Goal: Information Seeking & Learning: Learn about a topic

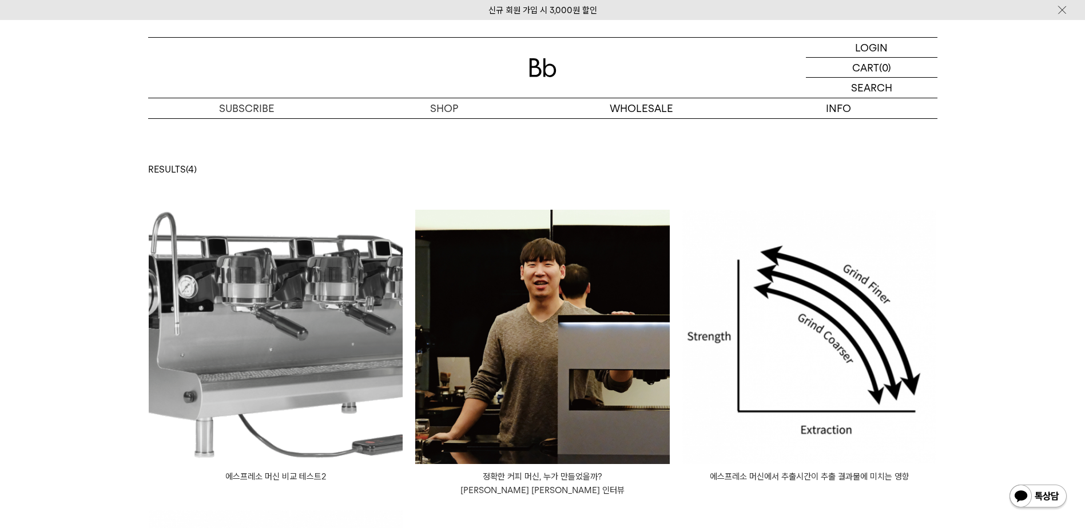
click at [852, 479] on p "에스프레소 머신에서 추출시간이 추출 결과물에 미치는 영향" at bounding box center [809, 477] width 255 height 14
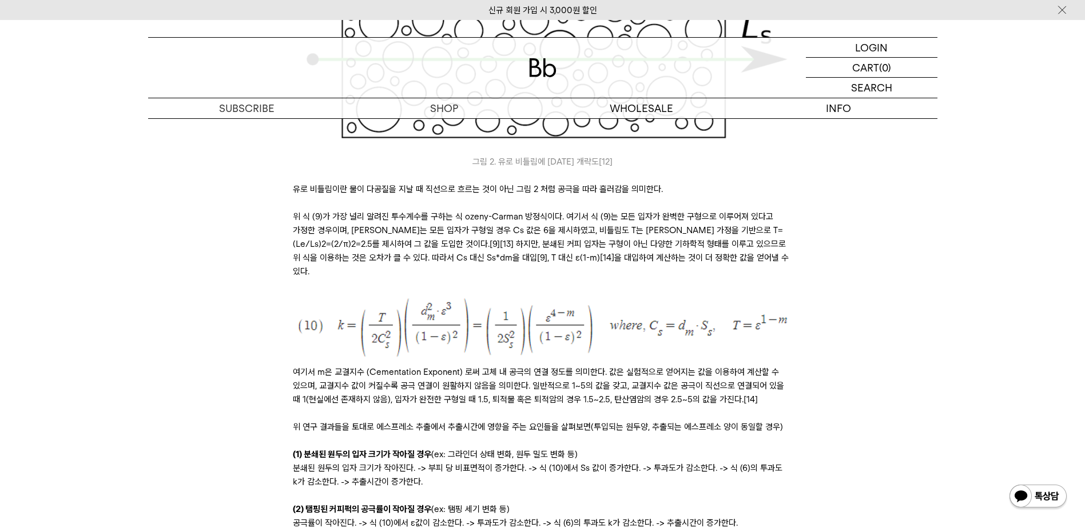
scroll to position [3832, 0]
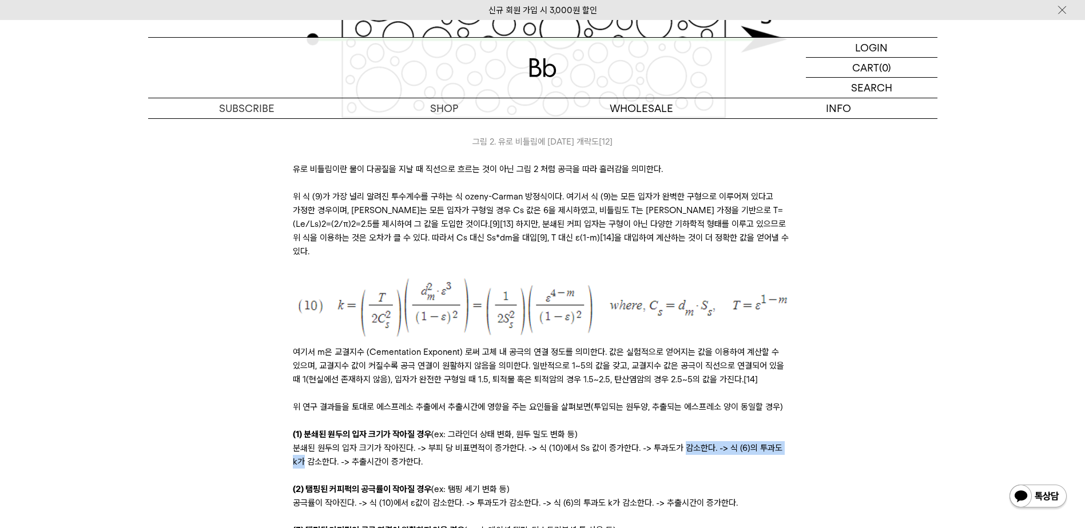
drag, startPoint x: 760, startPoint y: 436, endPoint x: 681, endPoint y: 430, distance: 79.1
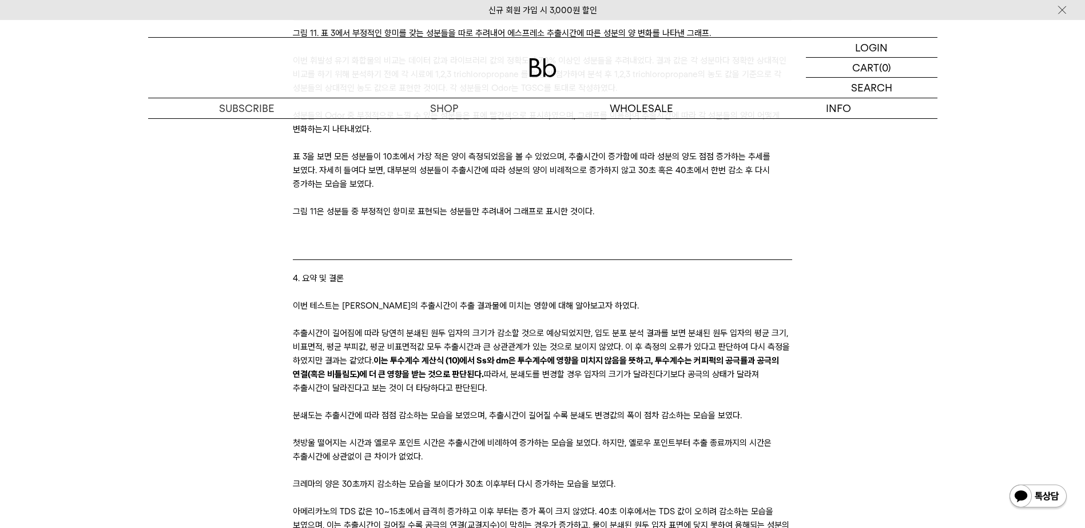
scroll to position [11324, 0]
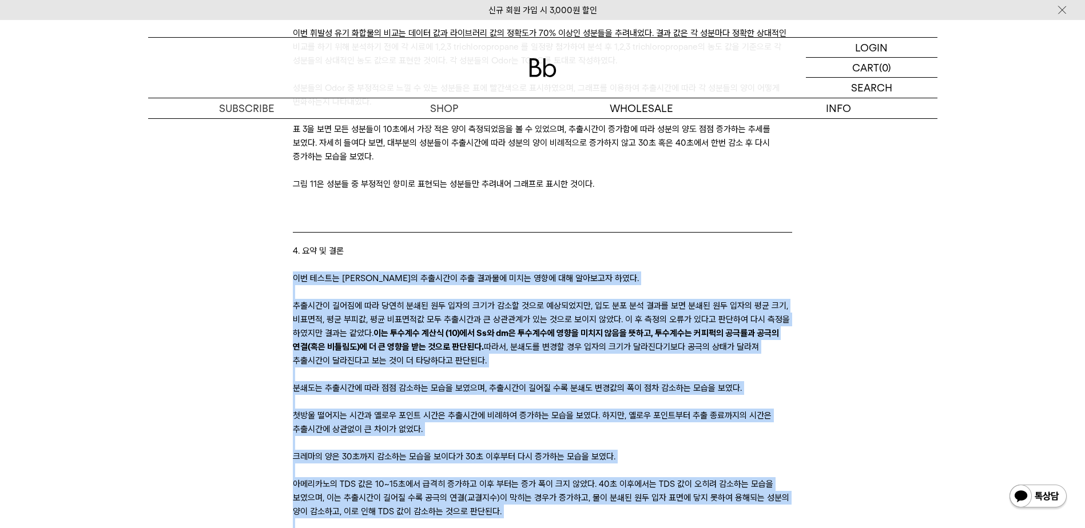
drag, startPoint x: 292, startPoint y: 184, endPoint x: 464, endPoint y: 486, distance: 347.3
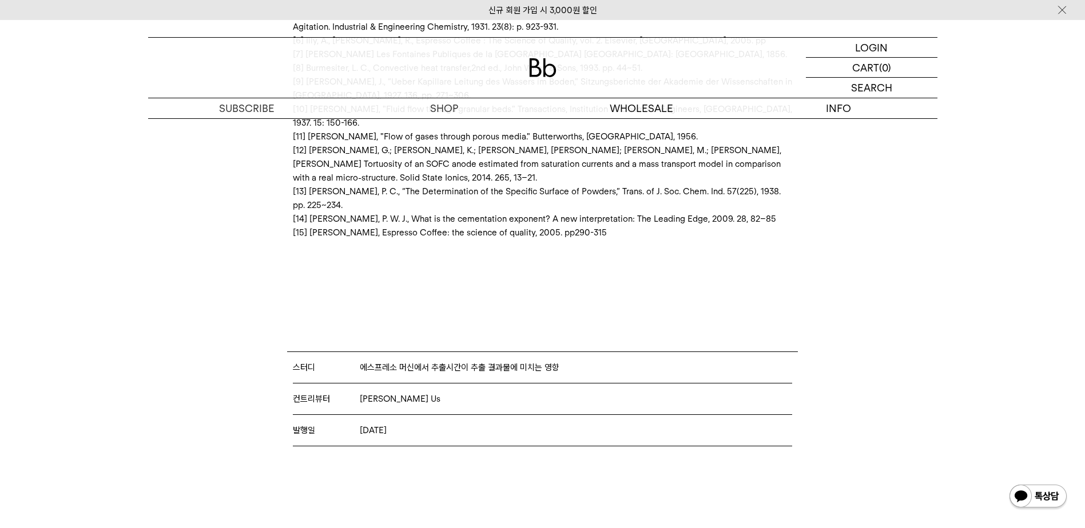
scroll to position [12065, 0]
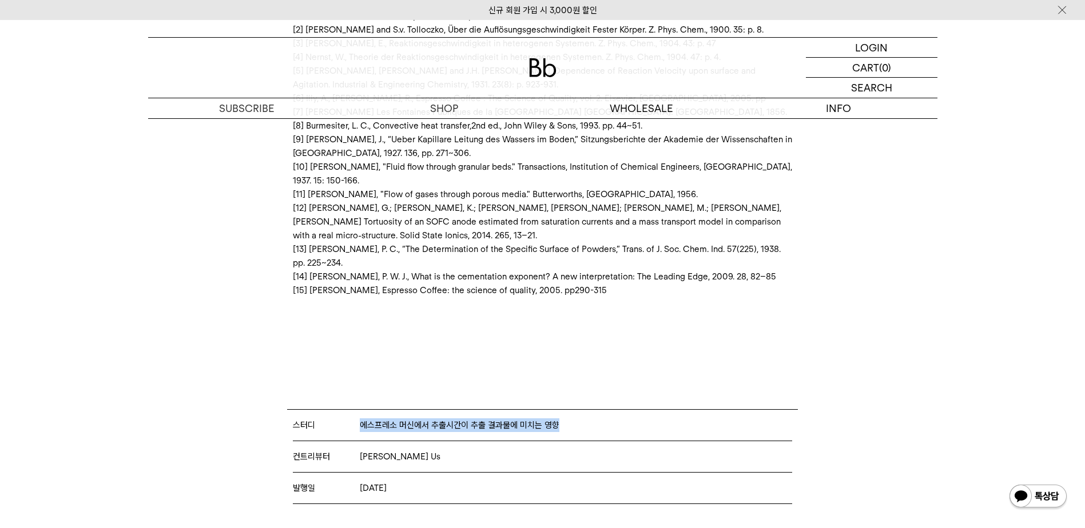
drag, startPoint x: 570, startPoint y: 291, endPoint x: 360, endPoint y: 291, distance: 209.3
click at [360, 410] on p "스터디 에스프레소 머신에서 추출시간이 추출 결과물에 미치는 영향" at bounding box center [542, 425] width 499 height 31
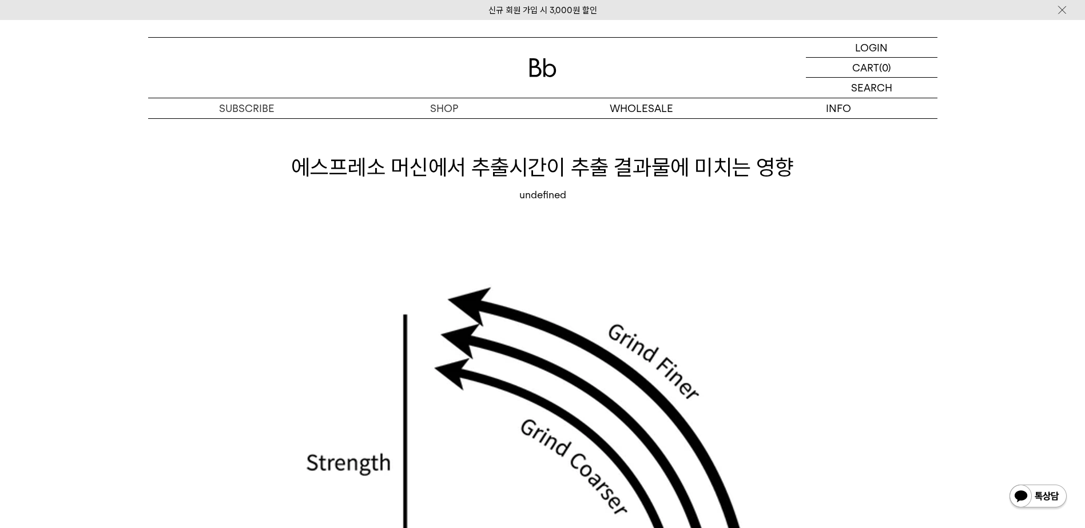
scroll to position [0, 0]
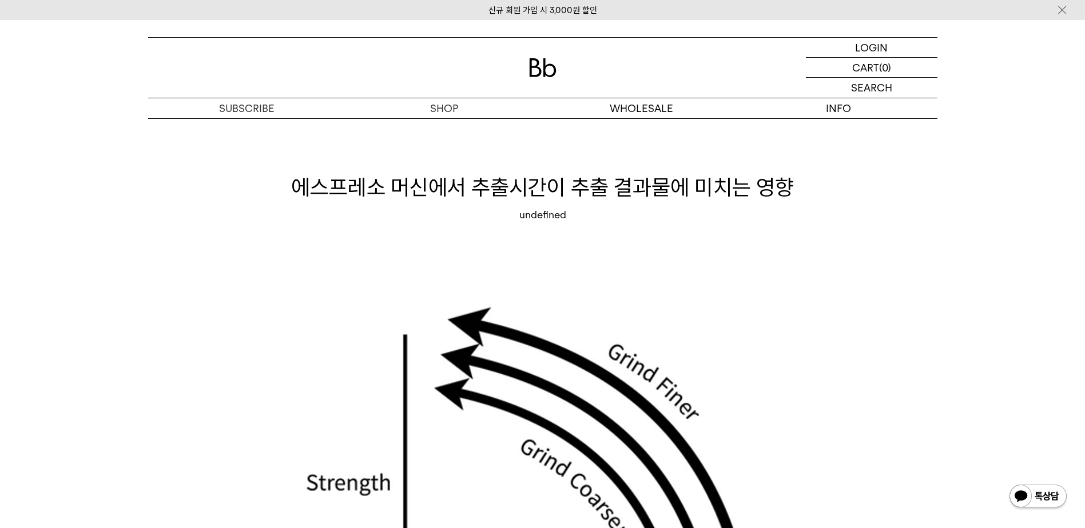
click at [550, 192] on h1 "에스프레소 머신에서 추출시간이 추출 결과물에 미치는 영향" at bounding box center [542, 187] width 789 height 30
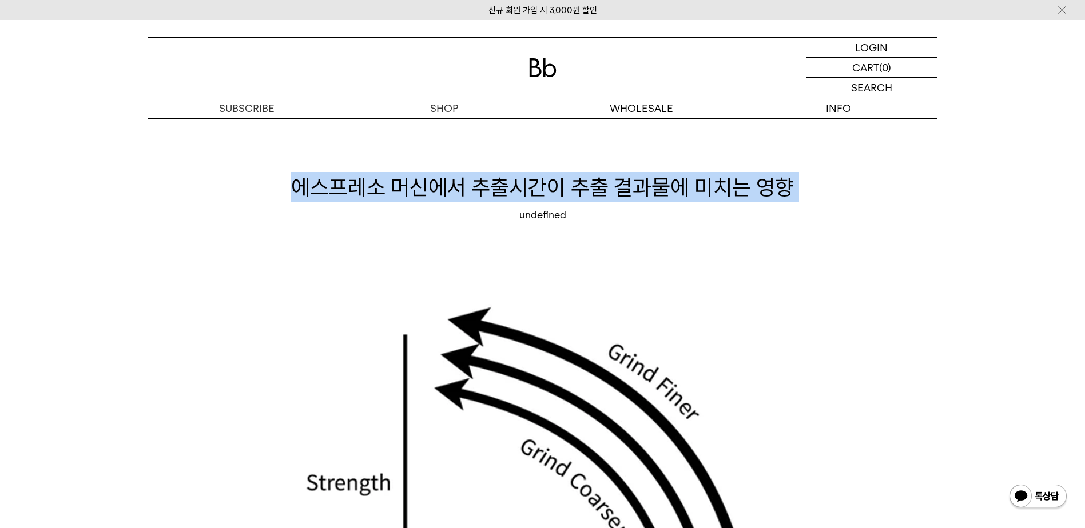
click at [550, 192] on h1 "에스프레소 머신에서 추출시간이 추출 결과물에 미치는 영향" at bounding box center [542, 187] width 789 height 30
copy div "에스프레소 머신에서 추출시간이 추출 결과물에 미치는 영향"
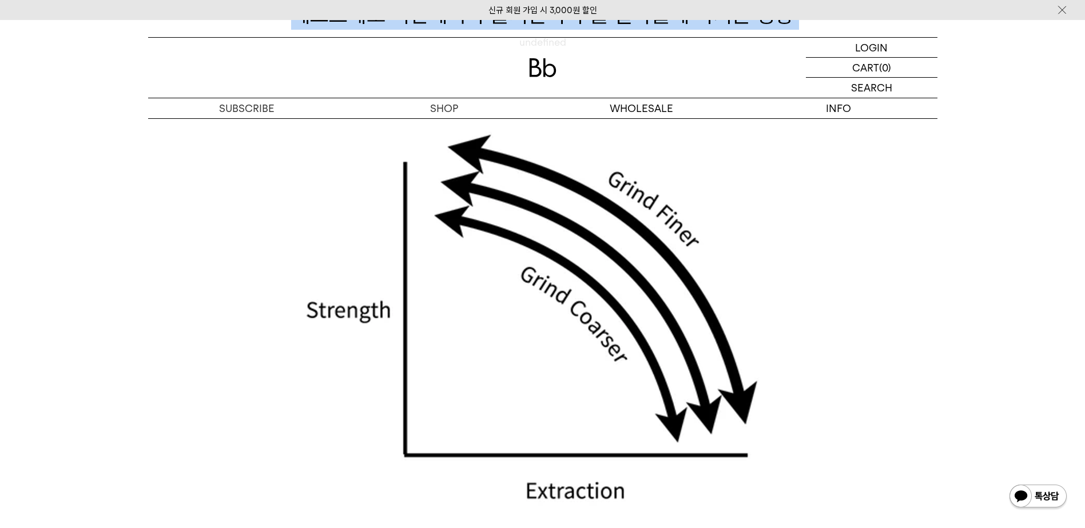
scroll to position [172, 0]
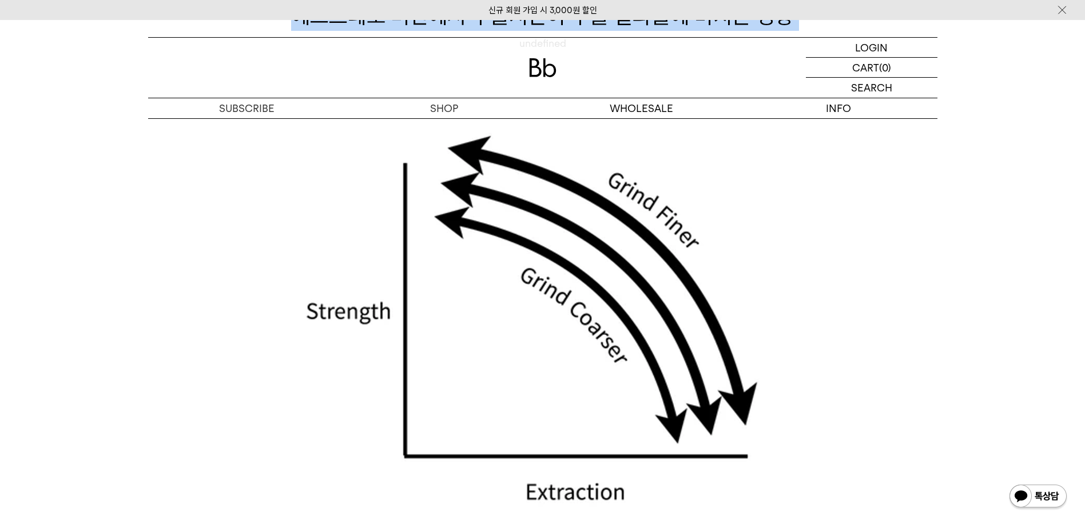
click at [369, 301] on img at bounding box center [542, 325] width 499 height 393
click at [364, 314] on img at bounding box center [542, 325] width 499 height 393
drag, startPoint x: 364, startPoint y: 314, endPoint x: 353, endPoint y: 348, distance: 35.8
click at [353, 348] on img at bounding box center [542, 325] width 499 height 393
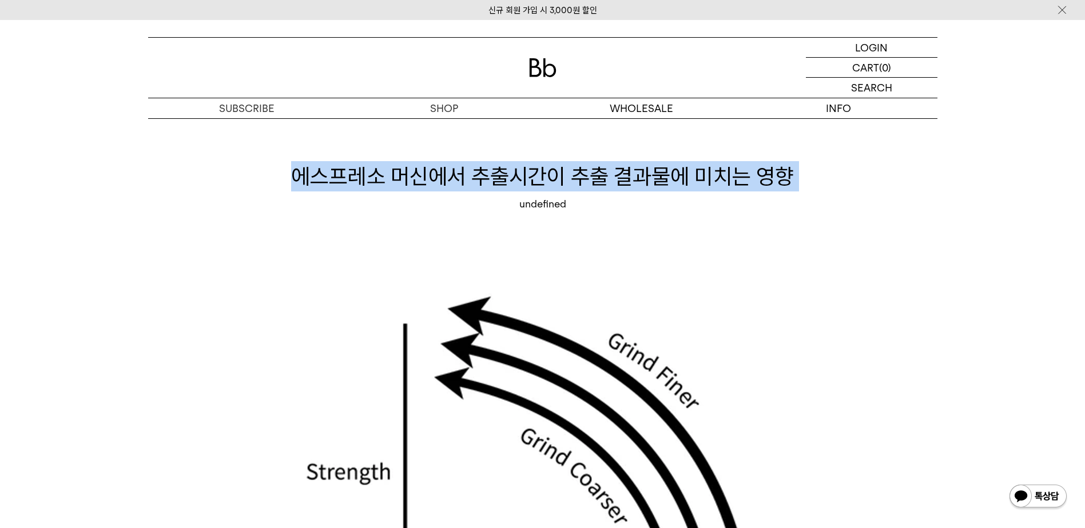
scroll to position [0, 0]
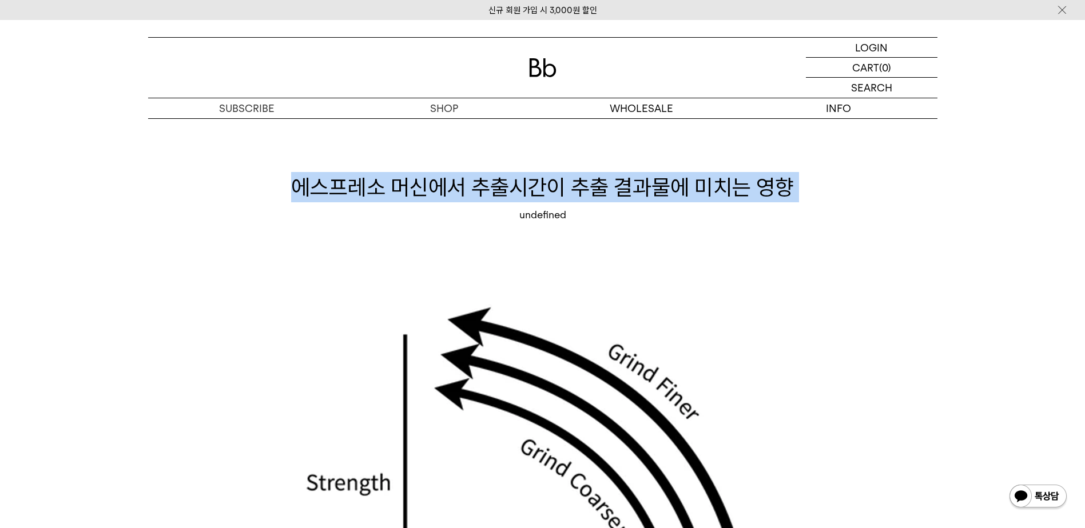
copy div "에스프레소 머신에서 추출시간이 추출 결과물에 미치는 영향"
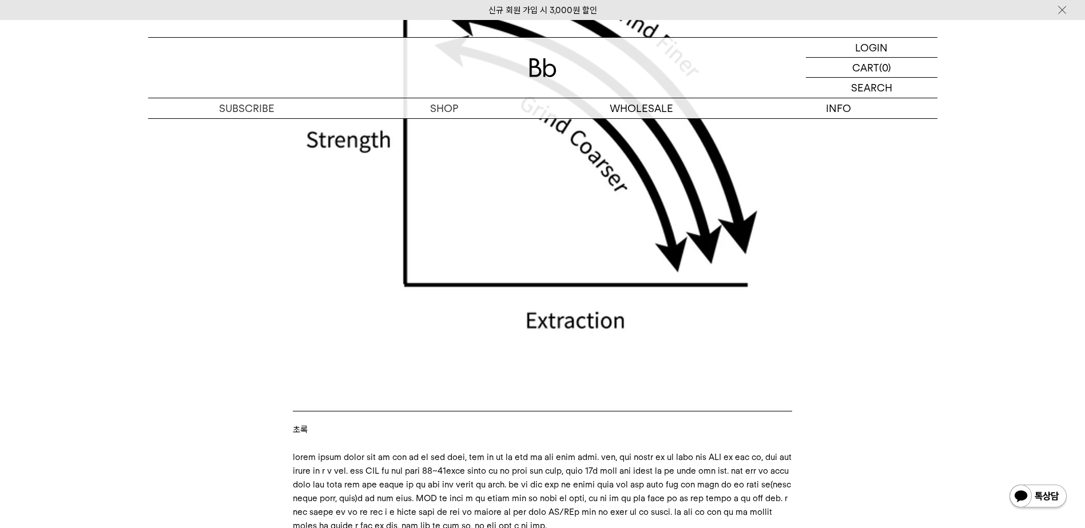
scroll to position [515, 0]
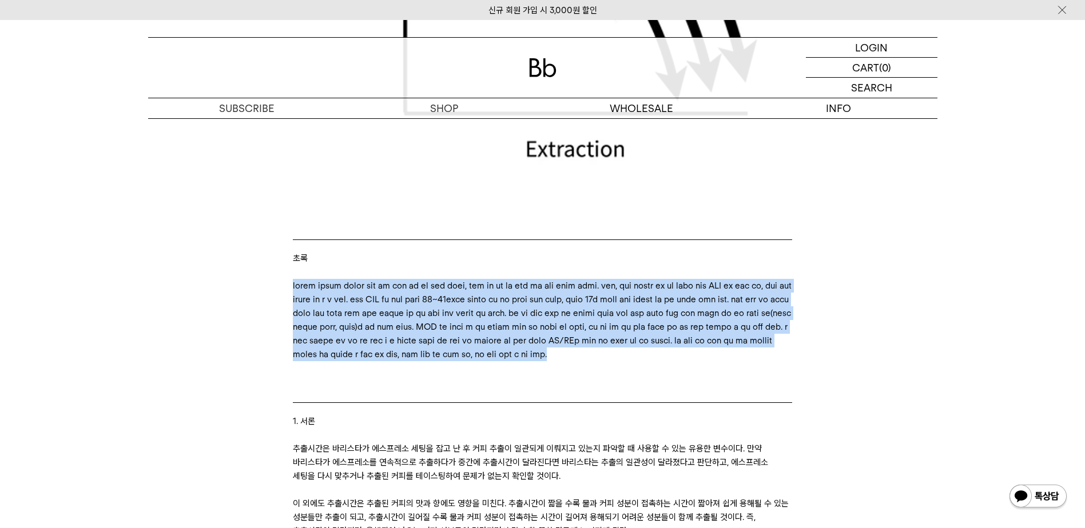
drag, startPoint x: 292, startPoint y: 283, endPoint x: 772, endPoint y: 392, distance: 491.4
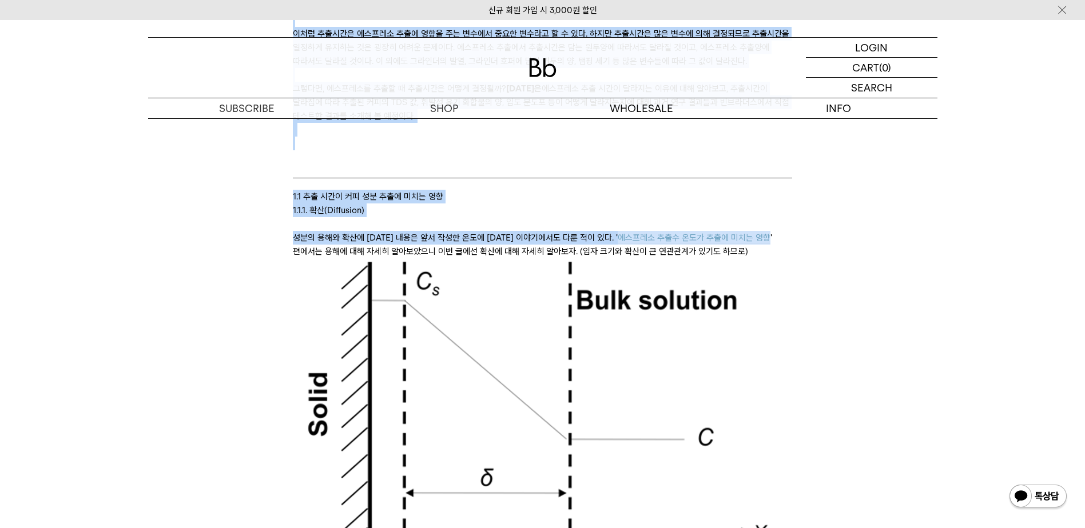
scroll to position [1055, 0]
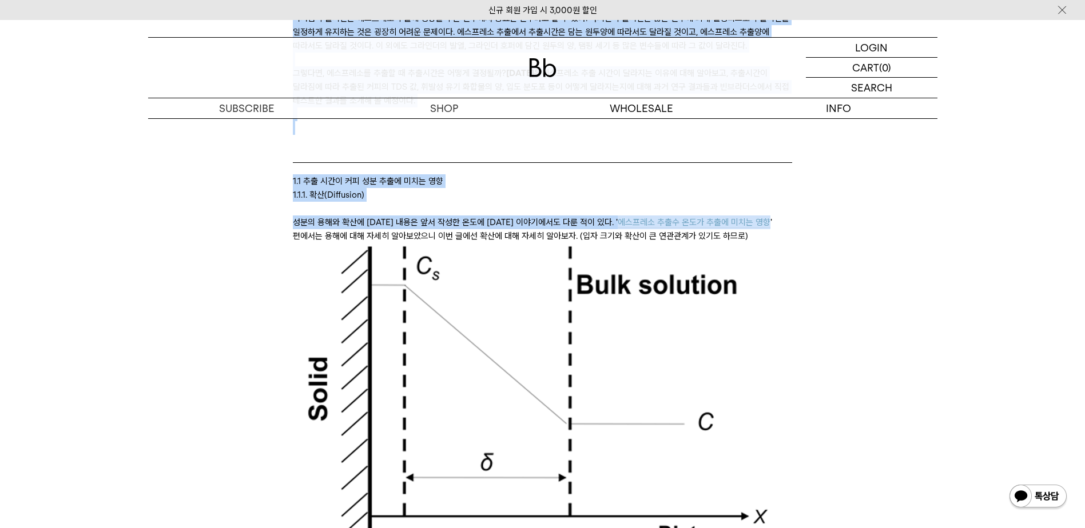
drag, startPoint x: 293, startPoint y: 294, endPoint x: 469, endPoint y: 146, distance: 229.7
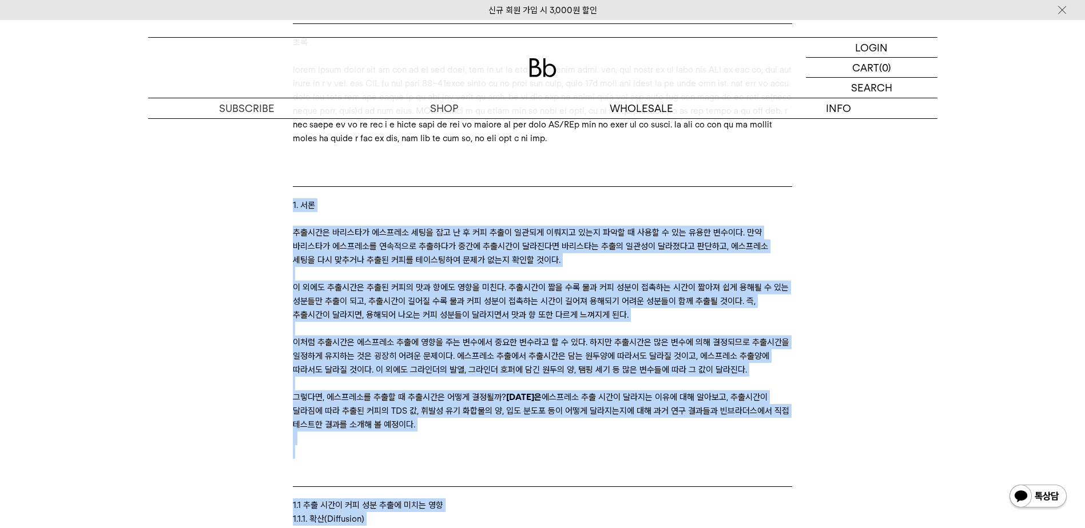
scroll to position [712, 0]
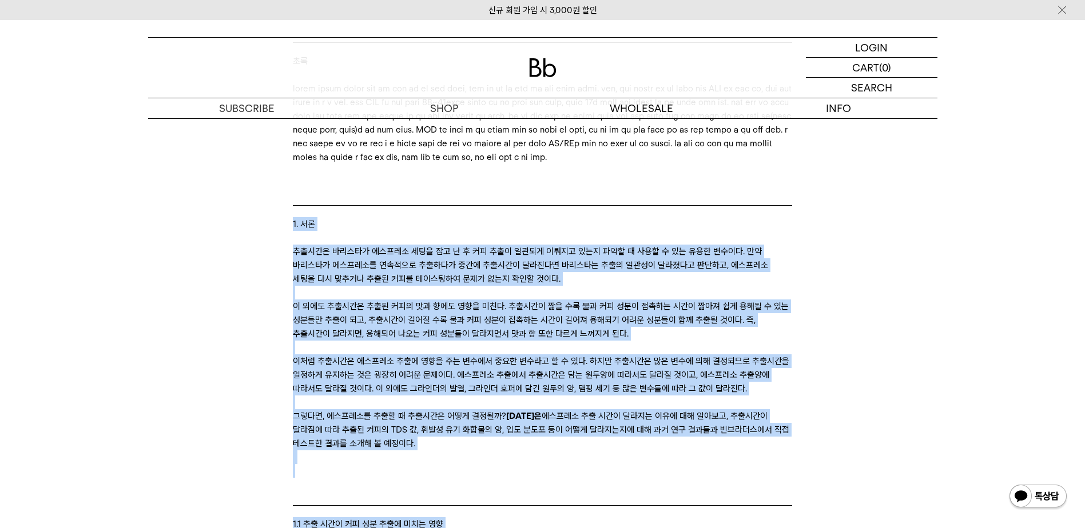
copy div "1. 서론 추출시간은 바리스타가 에스프레소 세팅을 잡고 난 후 커피 추출이 일관되게 이뤄지고 있는지 파악할 때 사용할 수 있는 유용한 변수이다…"
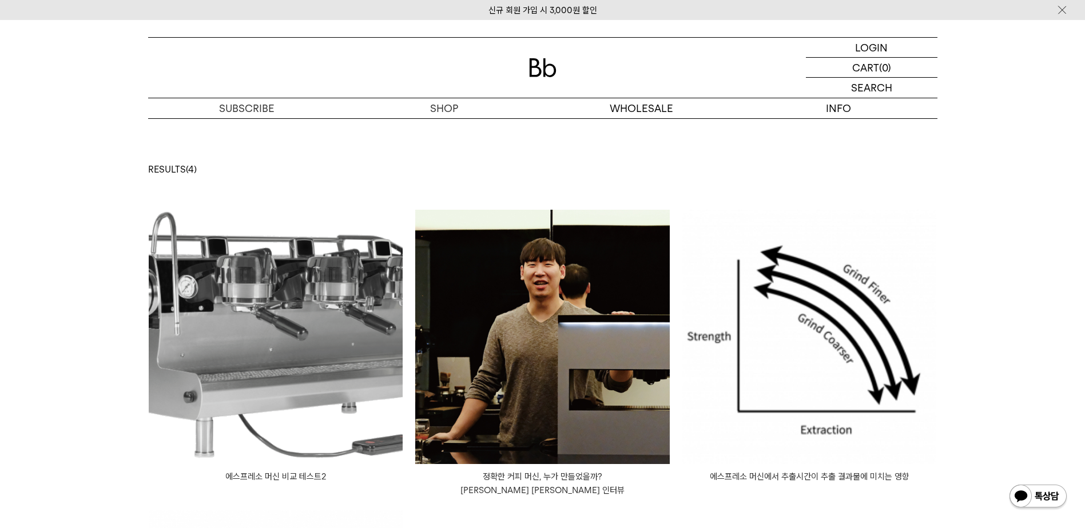
click at [831, 335] on img at bounding box center [809, 337] width 255 height 255
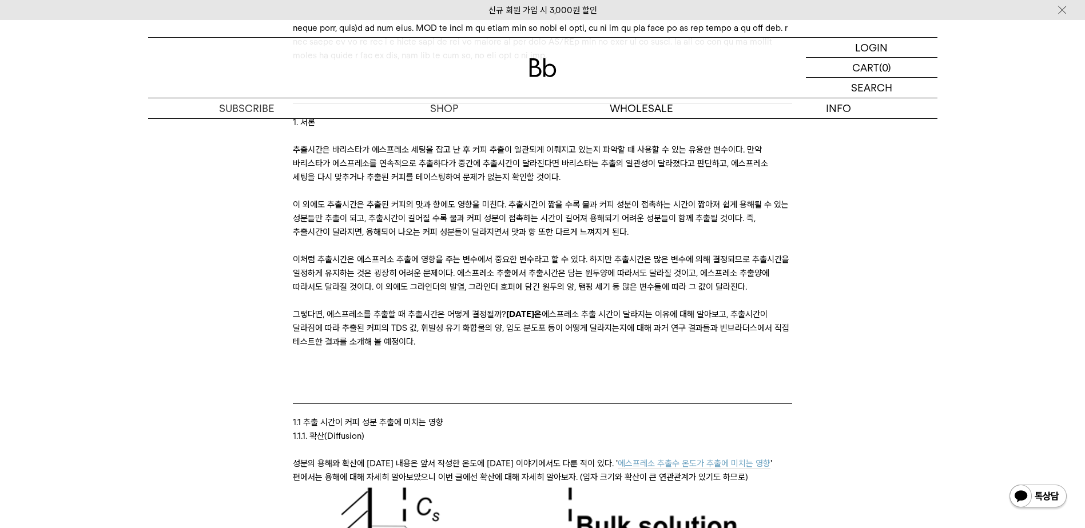
scroll to position [801, 0]
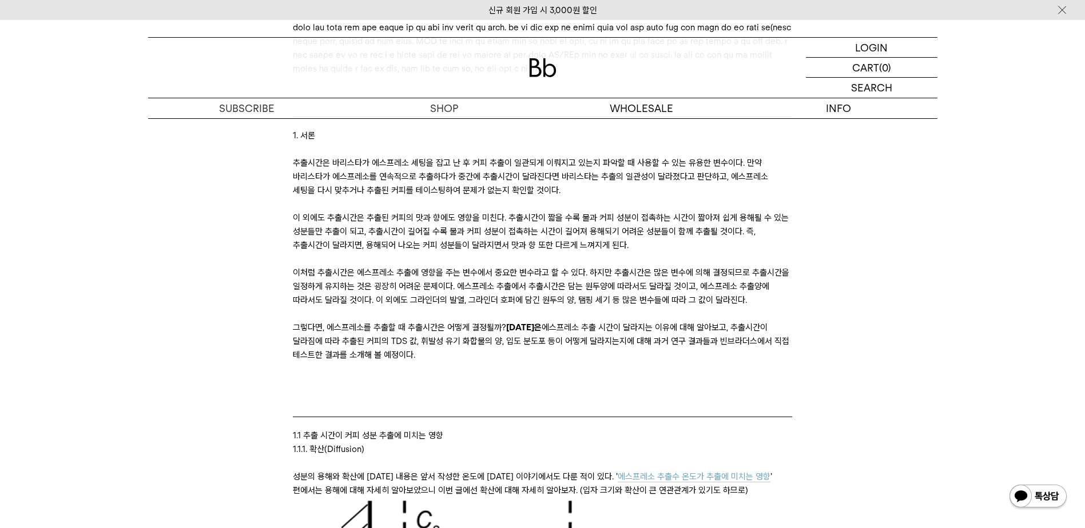
drag, startPoint x: 400, startPoint y: 396, endPoint x: 290, endPoint y: 177, distance: 244.5
drag, startPoint x: 290, startPoint y: 177, endPoint x: 313, endPoint y: 177, distance: 22.9
copy div "1. 서론 추출시간은 바리스타가 에스프레소 세팅을 잡고 난 후 커피 추출이 일관되게 이뤄지고 있는지 파악할 때 사용할 수 있는 유용한 변수이다…"
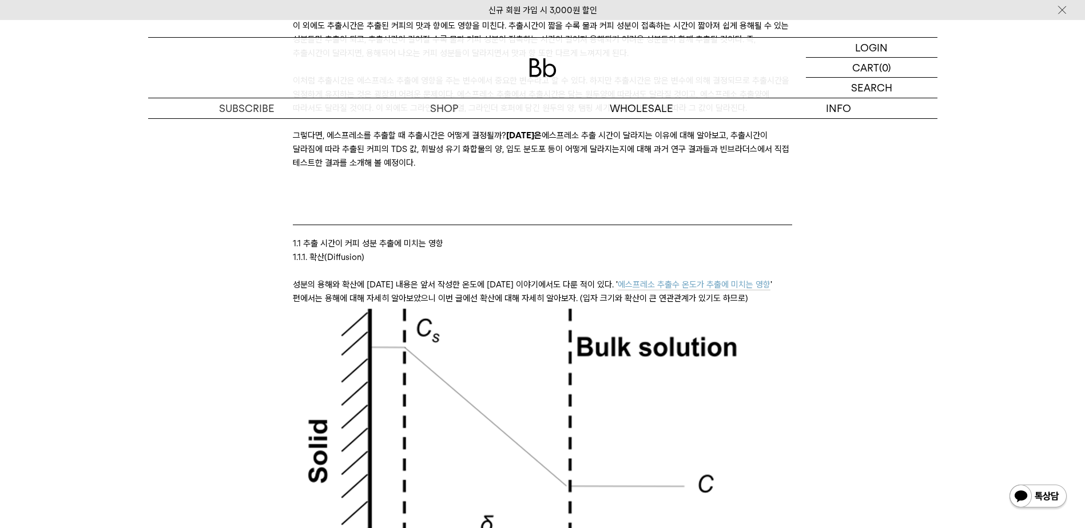
scroll to position [1029, 0]
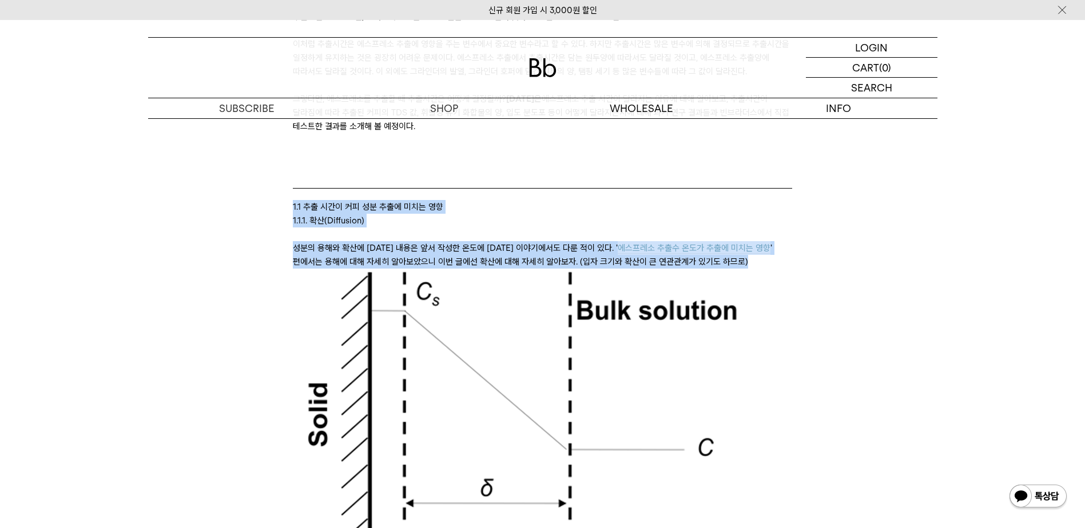
drag, startPoint x: 291, startPoint y: 250, endPoint x: 718, endPoint y: 306, distance: 430.9
copy div "1.1 추출 시간이 커피 성분 추출에 미치는 영향 1.1.1. 확산(Diffusion) 성분의 용해와 확산에 대한 내용은 앞서 작성한 온도에 …"
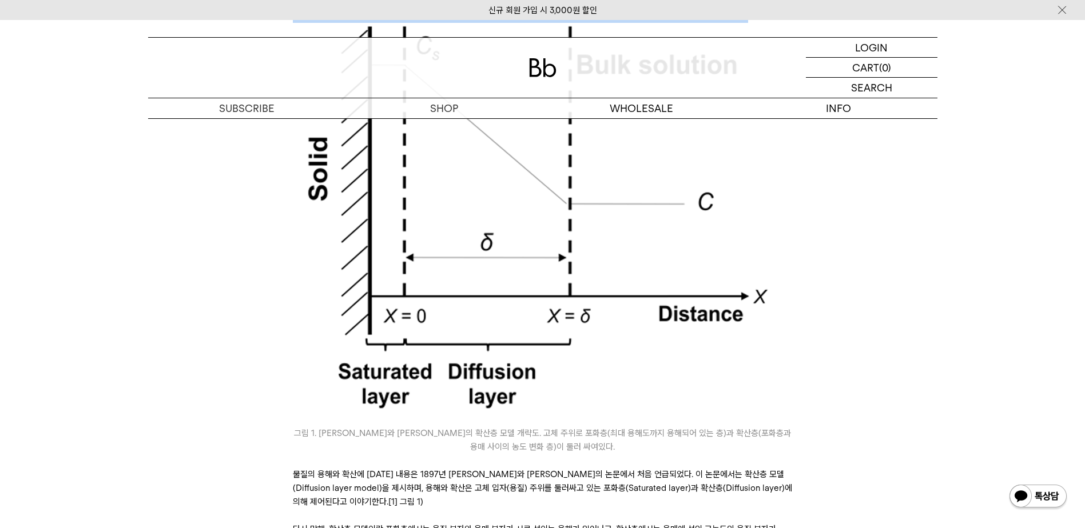
scroll to position [1201, 0]
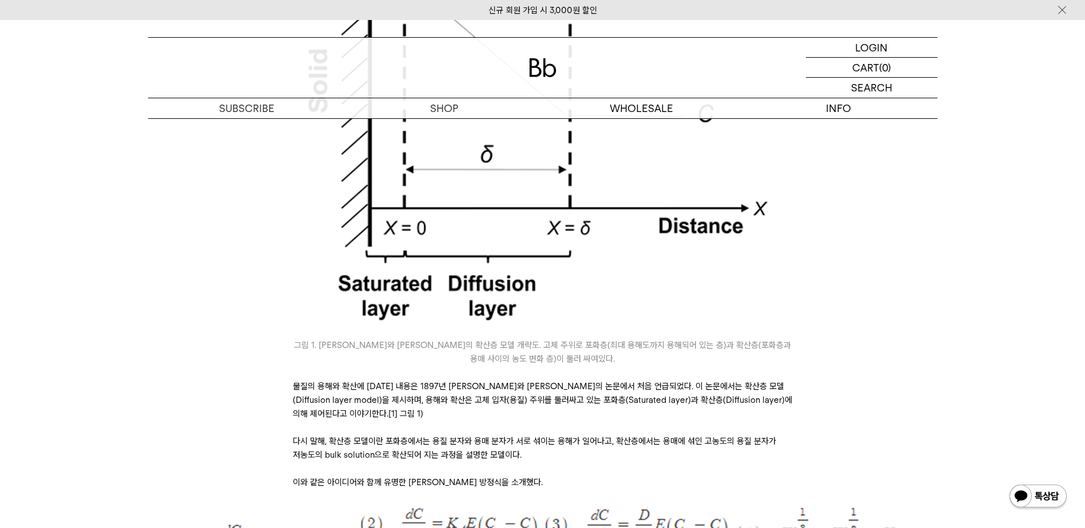
scroll to position [1487, 0]
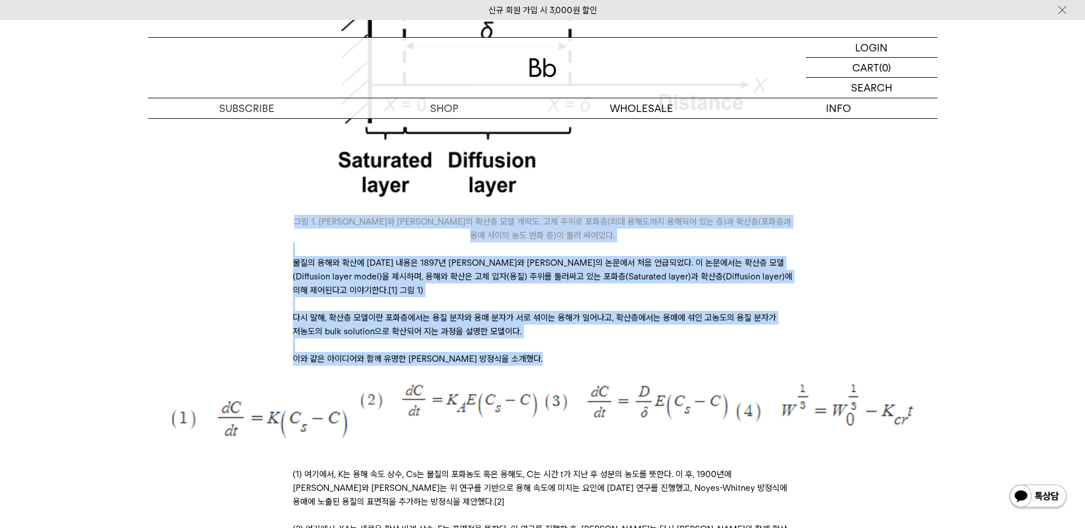
drag, startPoint x: 562, startPoint y: 405, endPoint x: 283, endPoint y: 256, distance: 315.7
drag, startPoint x: 283, startPoint y: 256, endPoint x: 324, endPoint y: 264, distance: 41.3
copy div "그림 1. Noyes와 Whitney의 확산층 모델 개략도. 고체 주위로 포화층(최대 용해도까지 용해되어 있는 층)과 확산층(포화층과 용매 사…"
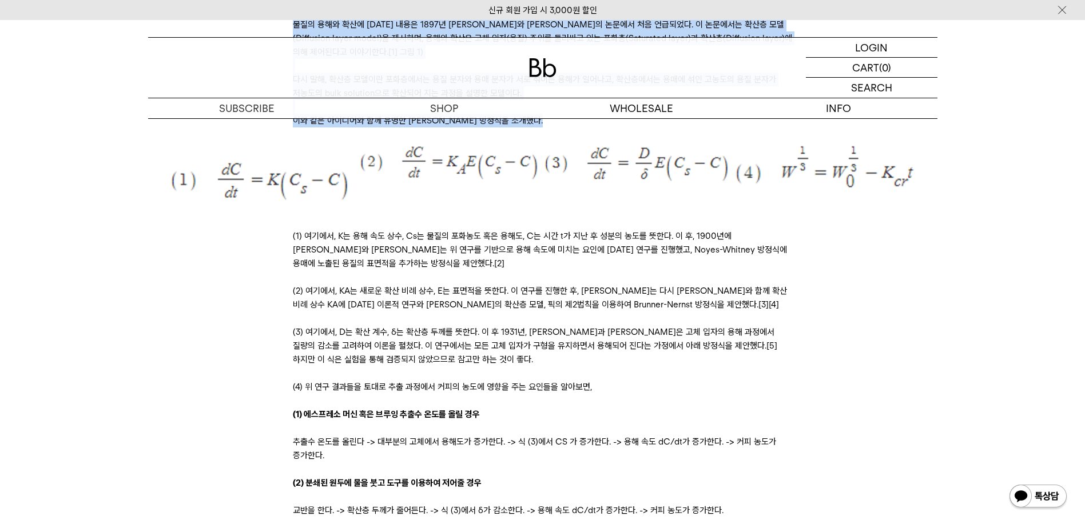
scroll to position [1716, 0]
